Goal: Task Accomplishment & Management: Manage account settings

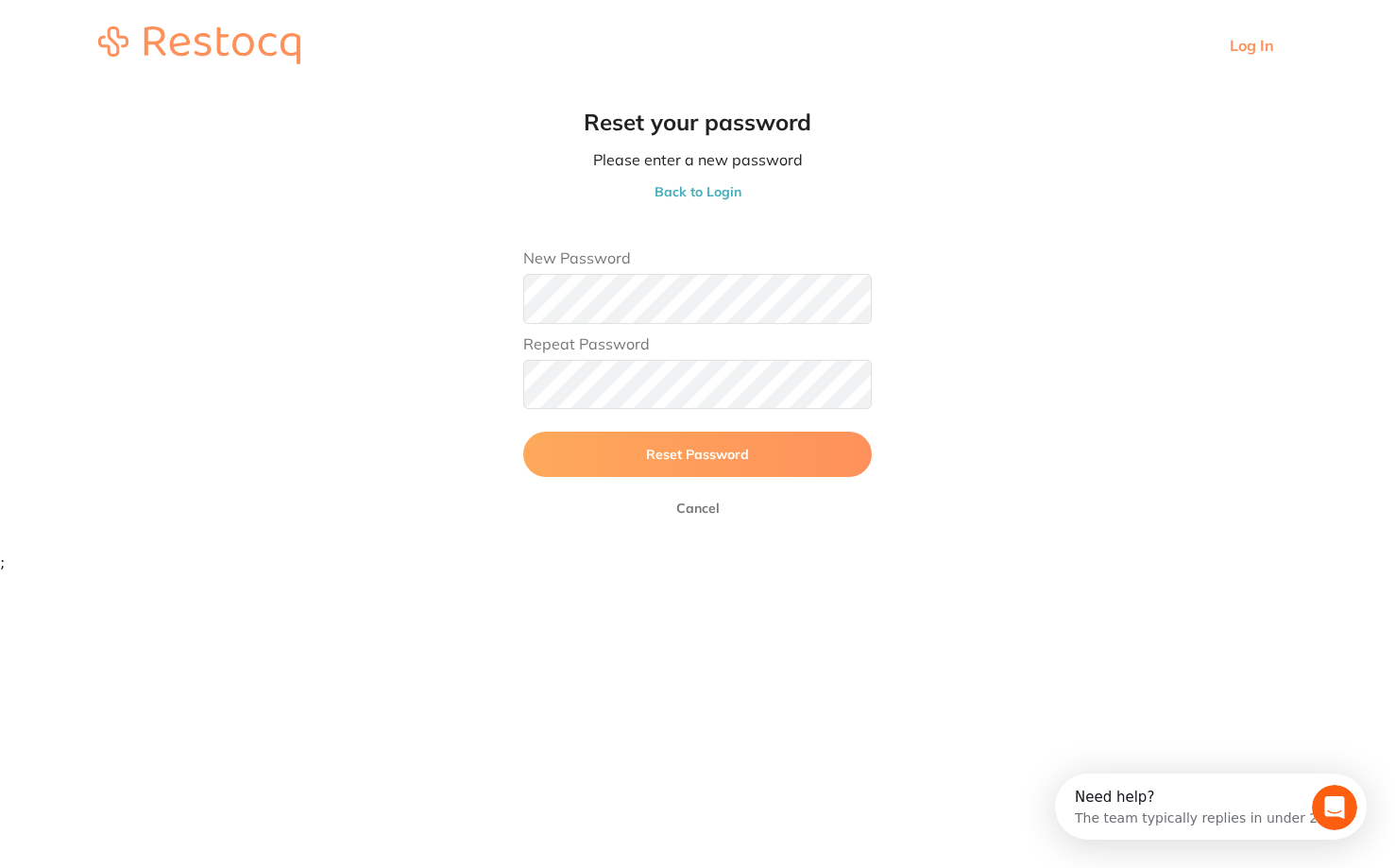
click at [787, 437] on button "Reset Password" at bounding box center [698, 454] width 349 height 46
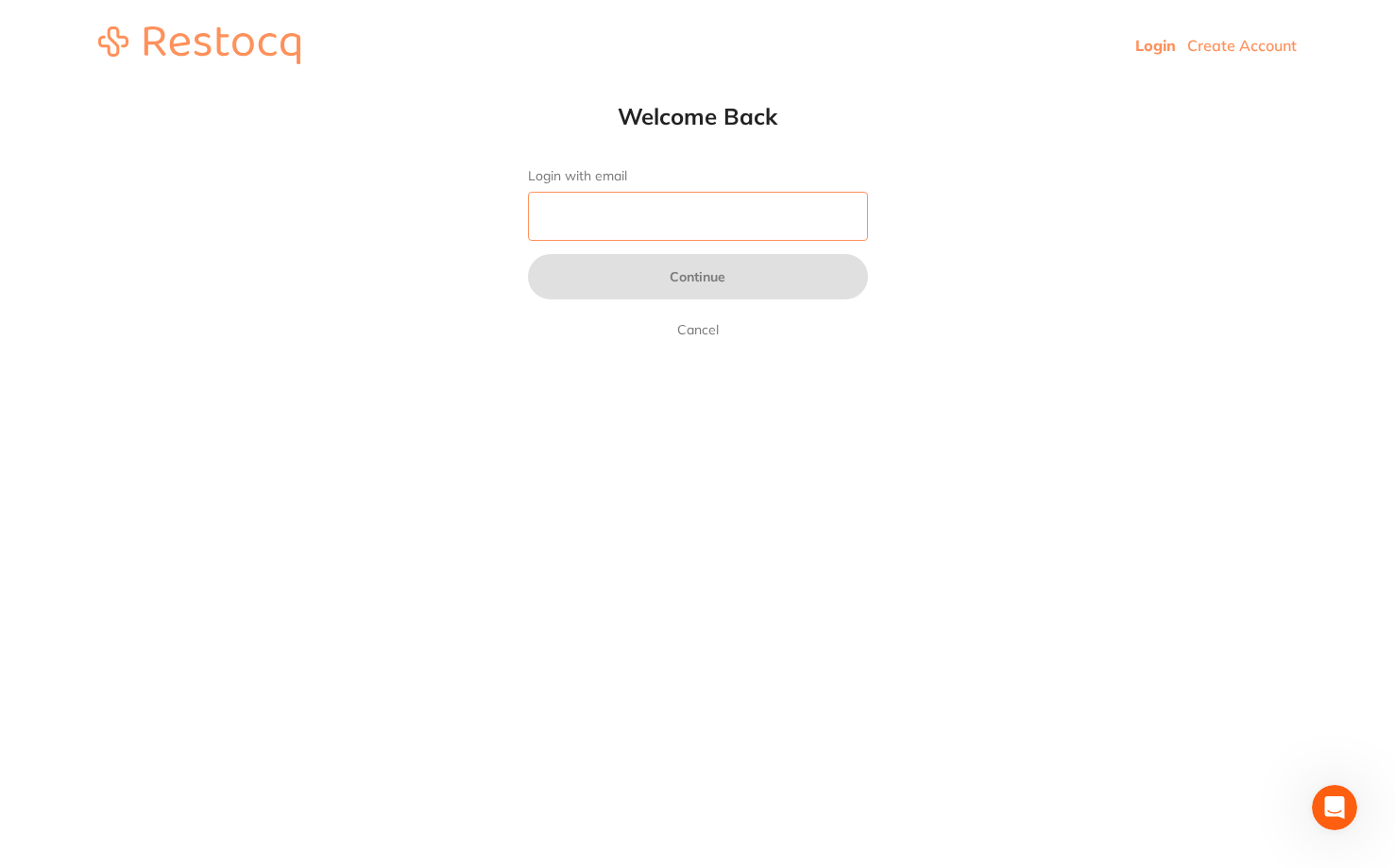
click at [678, 224] on input "Login with email" at bounding box center [697, 217] width 340 height 49
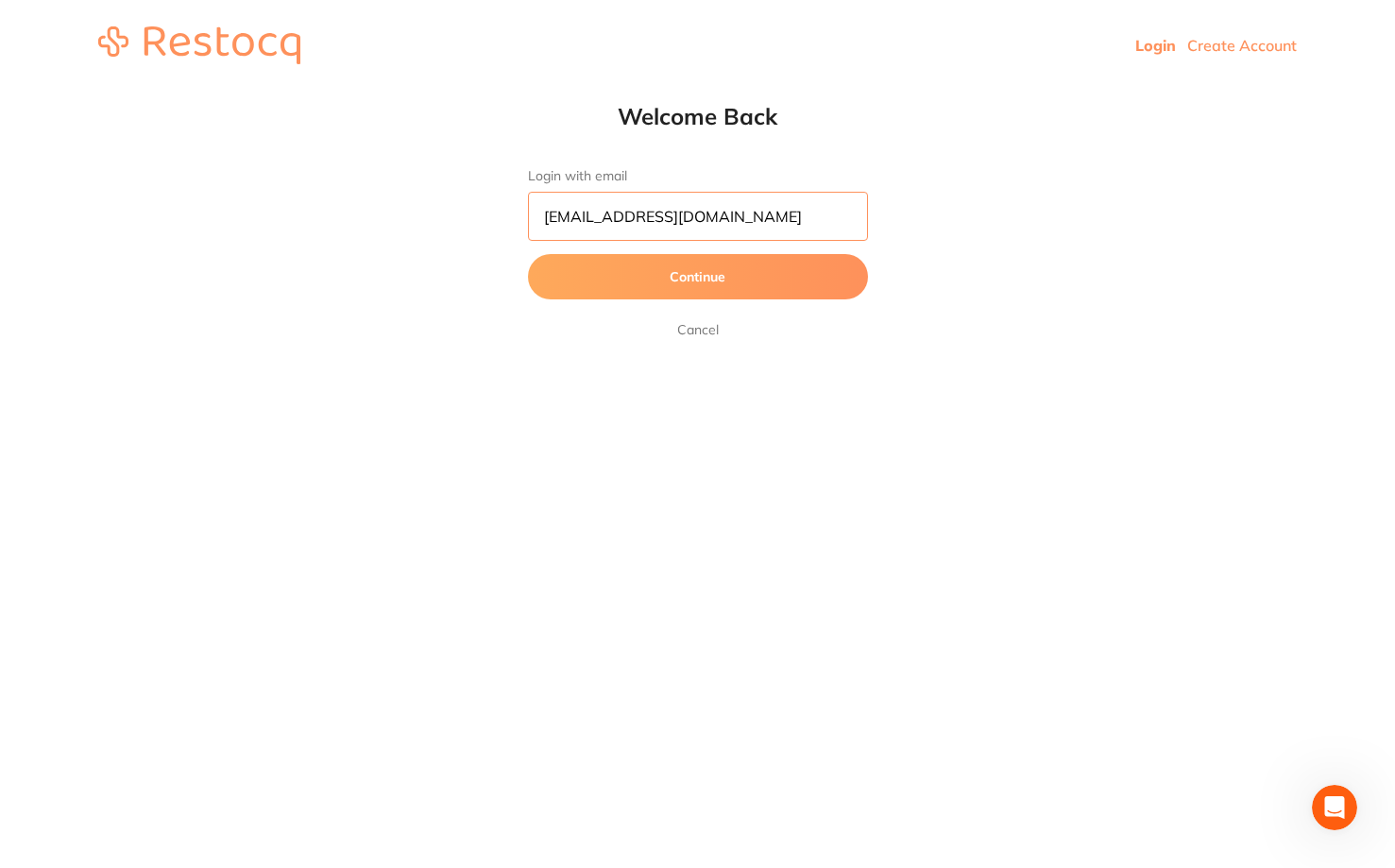
type input "[EMAIL_ADDRESS][DOMAIN_NAME]"
click at [749, 267] on button "Continue" at bounding box center [697, 277] width 340 height 46
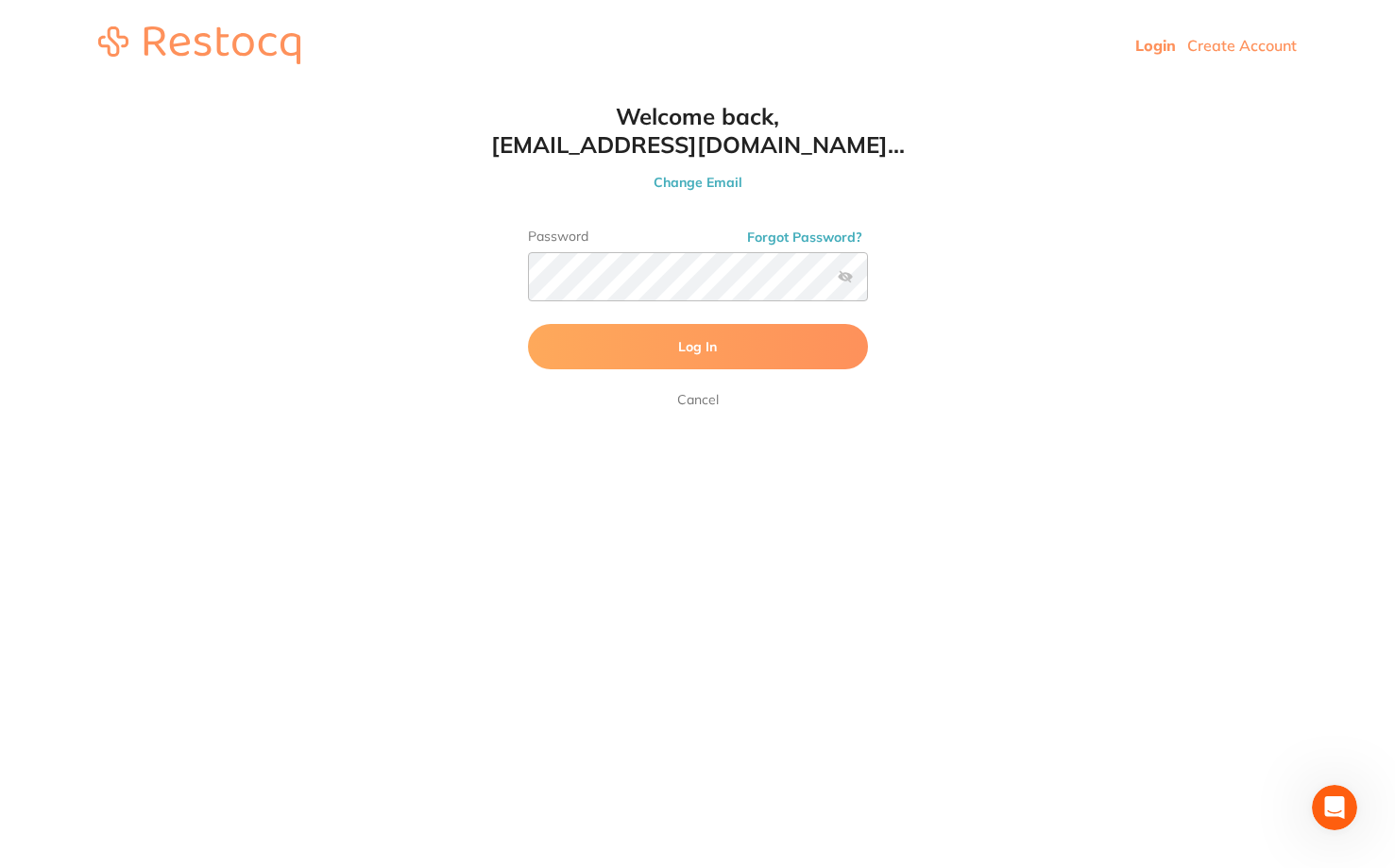
click at [707, 366] on button "Log In" at bounding box center [697, 346] width 340 height 46
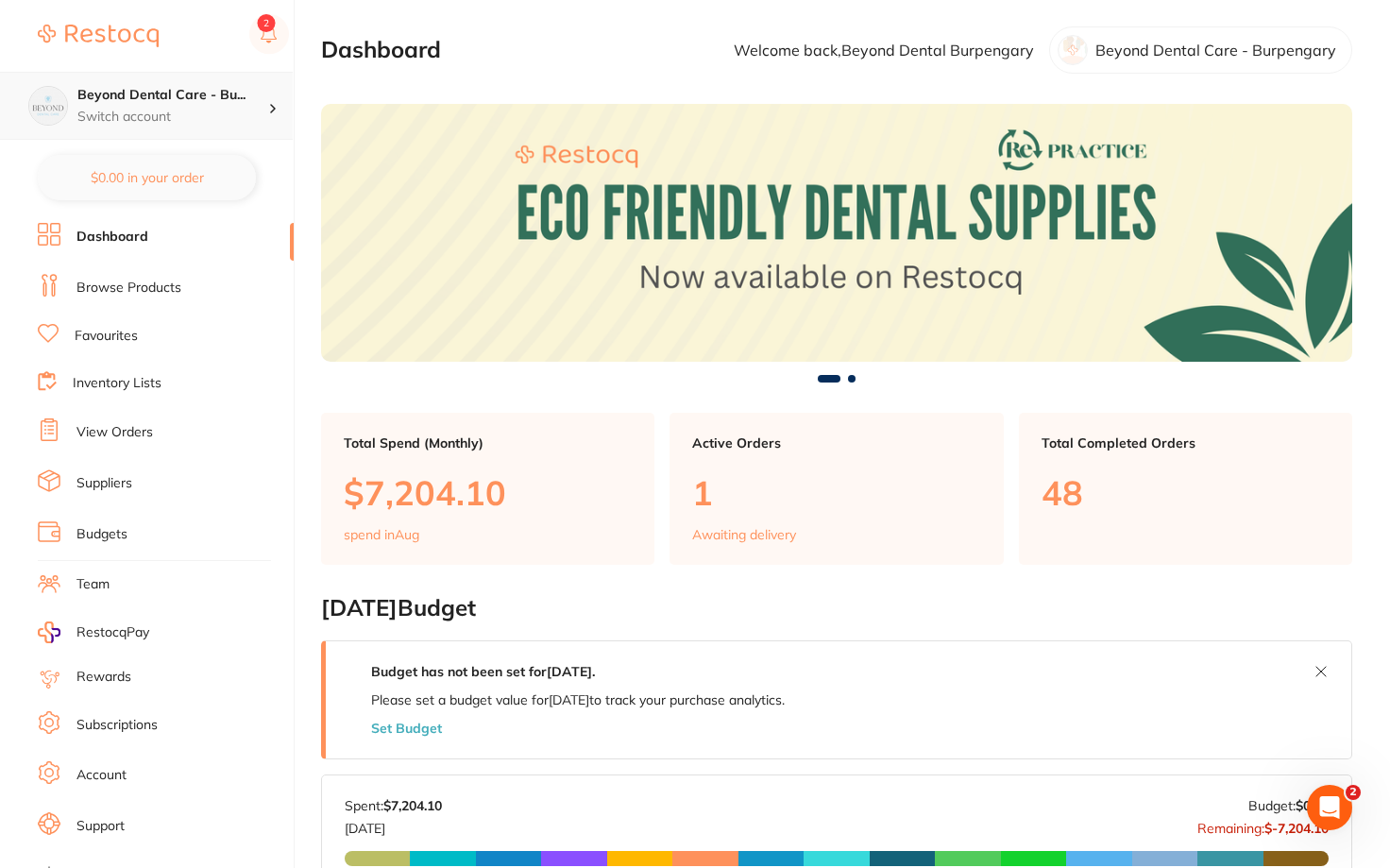
click at [229, 129] on div "Beyond Dental Care - Bu... Switch account" at bounding box center [147, 106] width 293 height 68
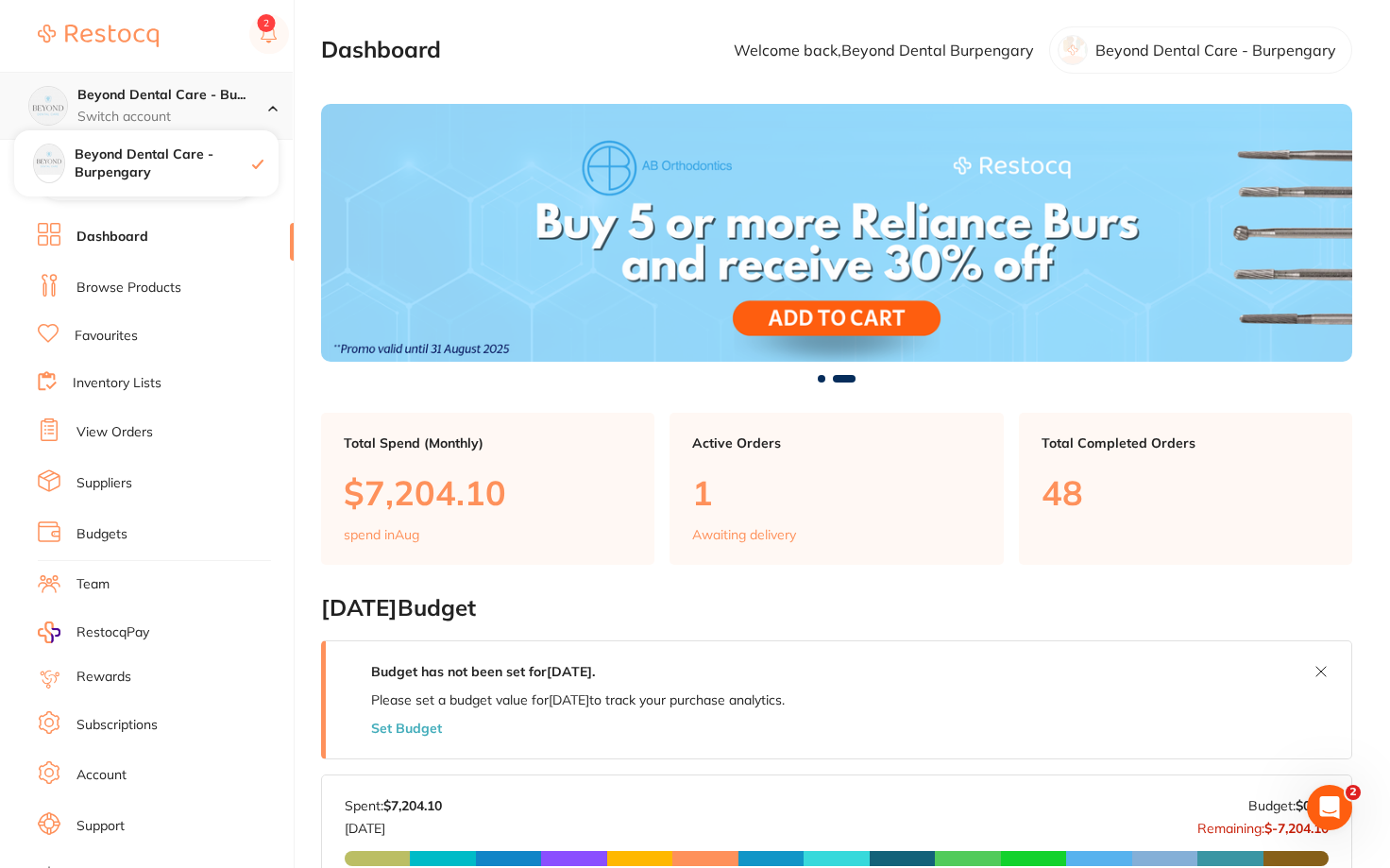
click at [250, 118] on p "Switch account" at bounding box center [172, 117] width 191 height 19
